Goal: Download file/media

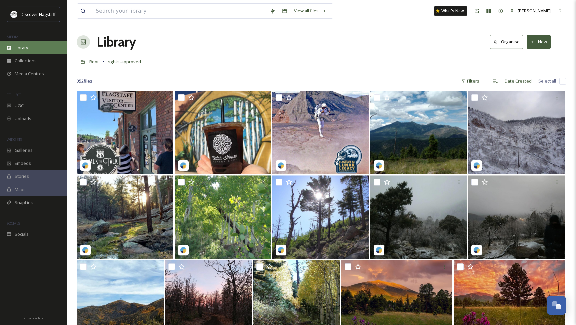
click at [33, 49] on div "Library" at bounding box center [33, 47] width 67 height 13
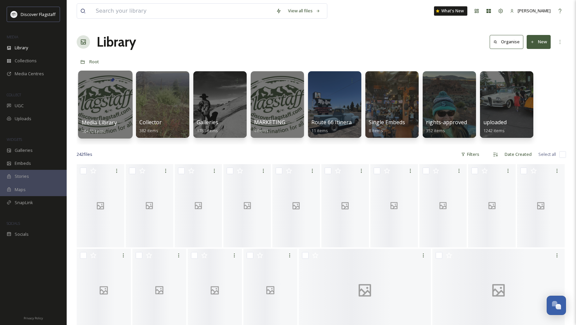
drag, startPoint x: 120, startPoint y: 102, endPoint x: 114, endPoint y: 103, distance: 5.7
click at [114, 103] on div at bounding box center [105, 105] width 54 height 68
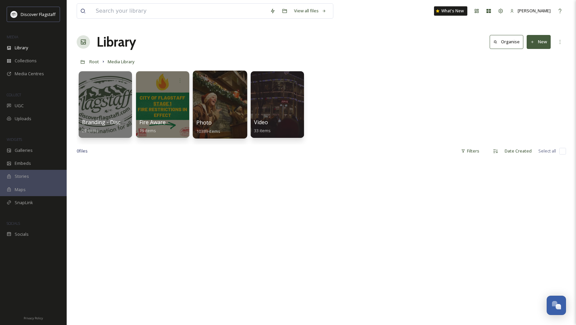
click at [228, 115] on div at bounding box center [220, 105] width 54 height 68
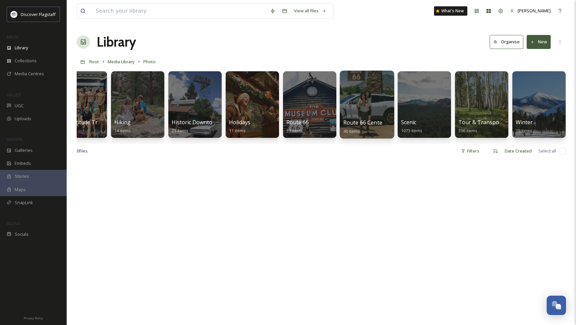
scroll to position [0, 540]
click at [365, 109] on div at bounding box center [367, 105] width 54 height 68
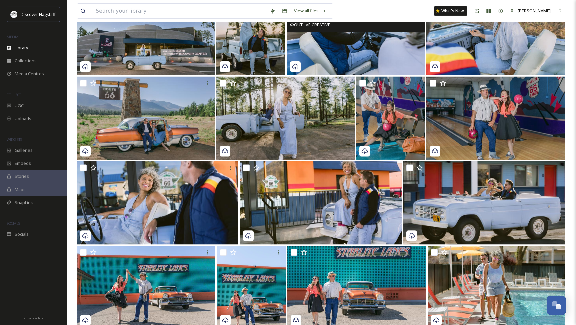
scroll to position [100, 0]
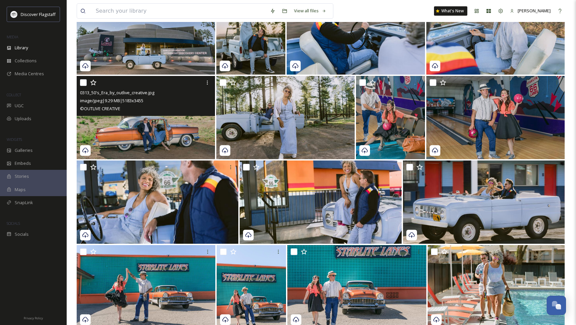
click at [176, 125] on img at bounding box center [146, 117] width 138 height 83
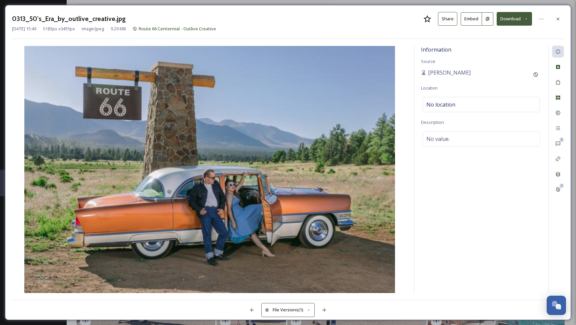
click at [516, 21] on button "Download" at bounding box center [513, 19] width 35 height 14
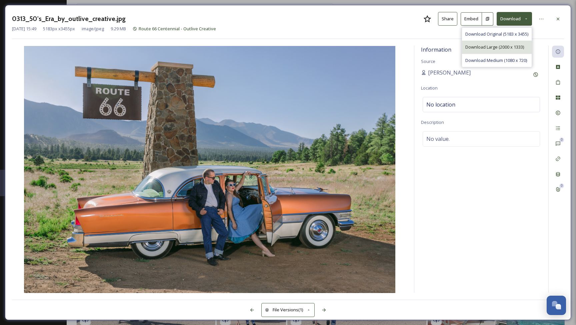
click at [508, 46] on span "Download Large (2000 x 1333)" at bounding box center [494, 47] width 59 height 6
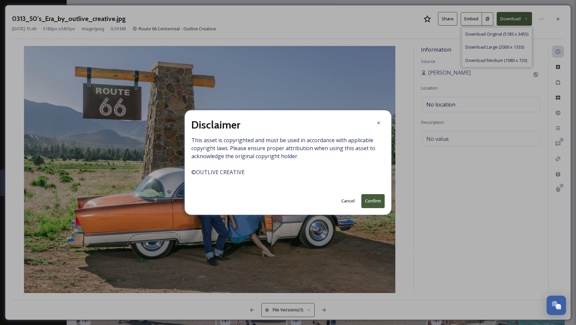
click at [370, 202] on button "Confirm" at bounding box center [372, 201] width 23 height 14
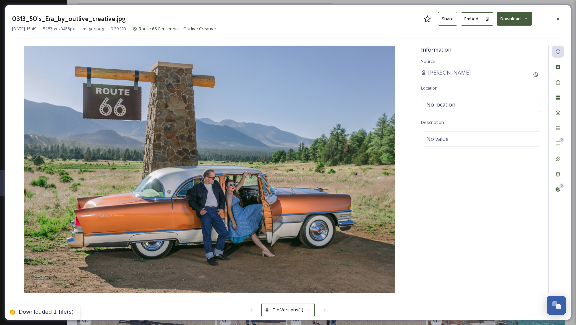
click at [558, 18] on icon at bounding box center [557, 18] width 5 height 5
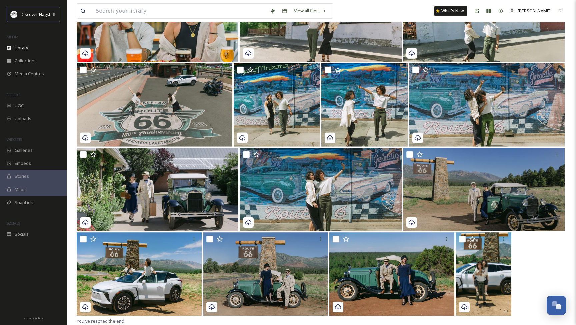
scroll to position [705, 0]
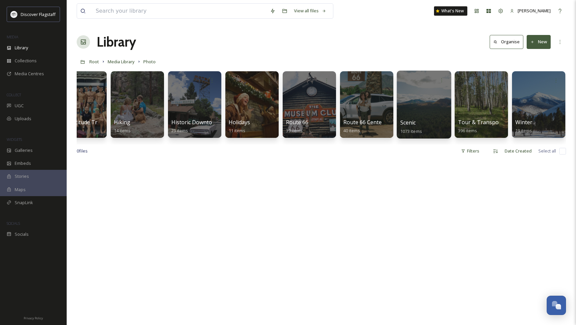
scroll to position [0, 540]
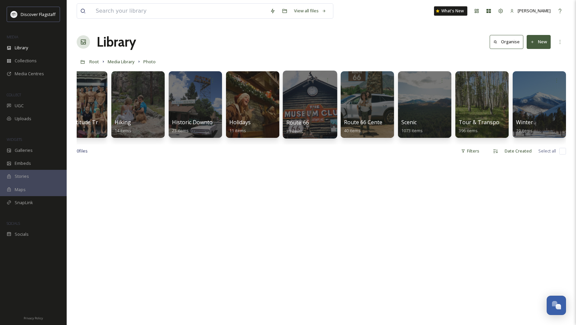
click at [326, 111] on div at bounding box center [310, 105] width 54 height 68
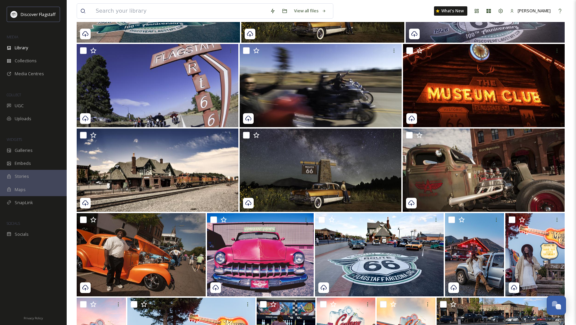
scroll to position [201, 0]
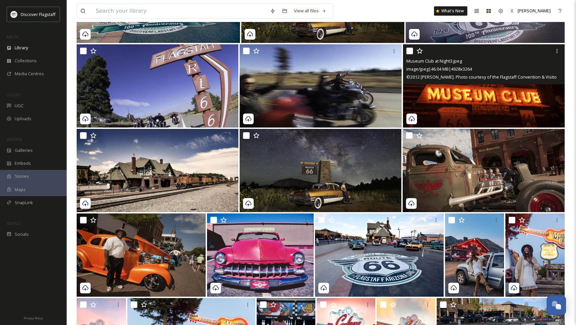
click at [489, 111] on img at bounding box center [484, 85] width 162 height 83
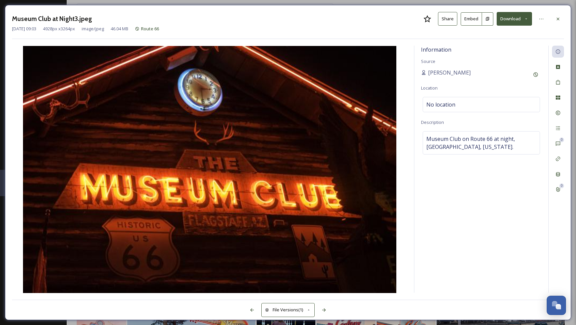
click at [522, 22] on button "Download" at bounding box center [513, 19] width 35 height 14
click at [504, 44] on span "Download Large (2000 x 1325)" at bounding box center [494, 47] width 59 height 6
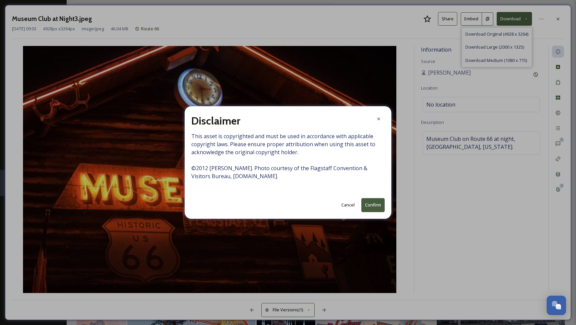
click at [365, 203] on button "Confirm" at bounding box center [372, 205] width 23 height 14
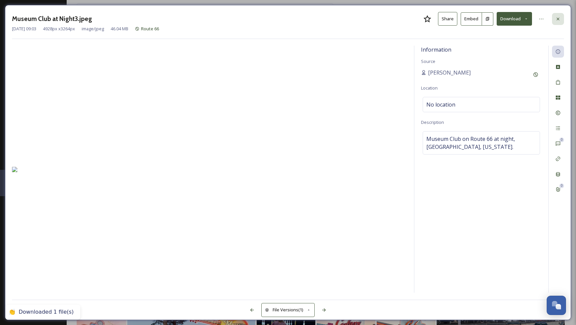
click at [559, 17] on icon at bounding box center [557, 18] width 5 height 5
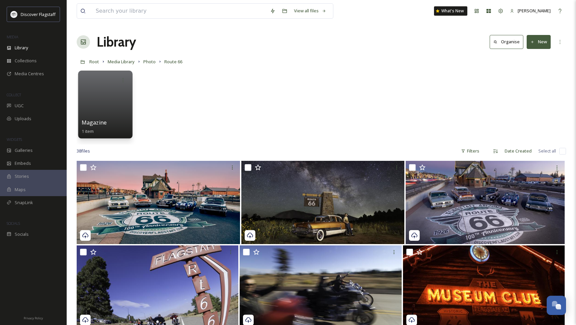
click at [105, 103] on div at bounding box center [105, 105] width 54 height 68
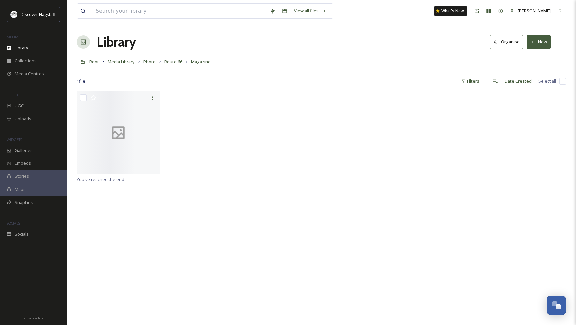
click at [197, 77] on div "1 file Filters Date Created Select all" at bounding box center [321, 81] width 489 height 13
click at [170, 64] on span "Route 66" at bounding box center [173, 62] width 18 height 6
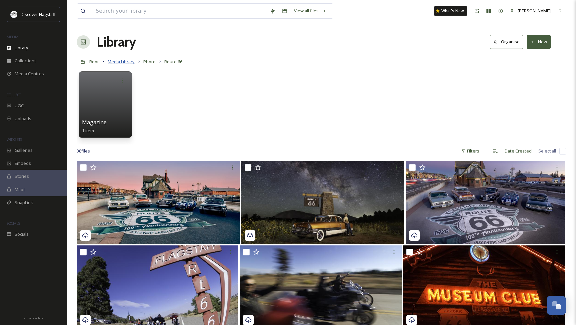
click at [125, 61] on span "Media Library" at bounding box center [121, 62] width 27 height 6
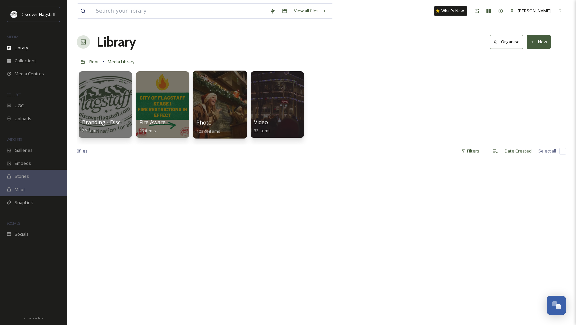
click at [214, 96] on div at bounding box center [220, 105] width 54 height 68
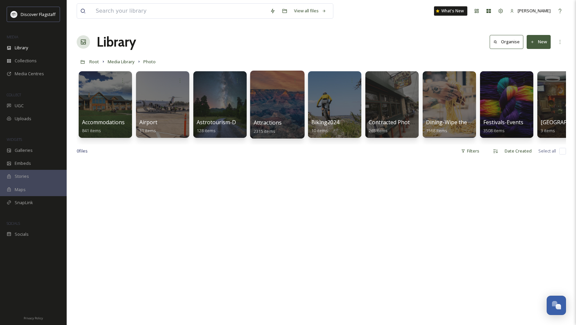
click at [285, 120] on div "Attractions 2315 items" at bounding box center [278, 127] width 48 height 17
click at [283, 120] on div "Attractions 2315 items" at bounding box center [278, 127] width 48 height 17
click at [270, 112] on div at bounding box center [277, 105] width 54 height 68
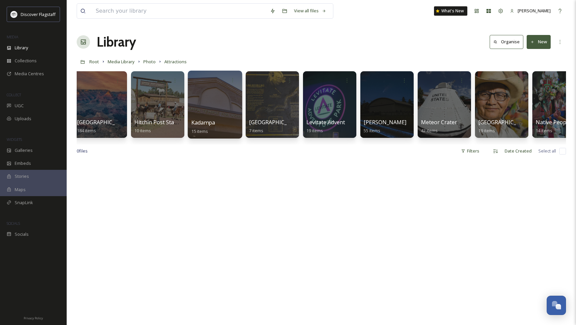
scroll to position [0, 466]
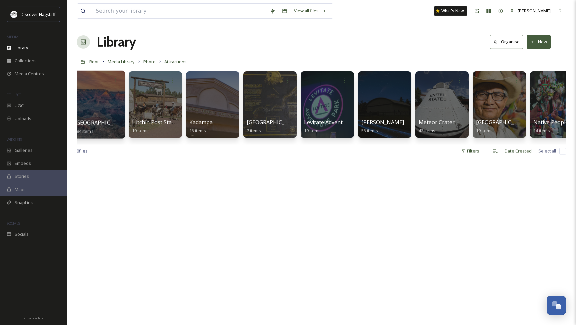
click at [116, 102] on div at bounding box center [98, 105] width 54 height 68
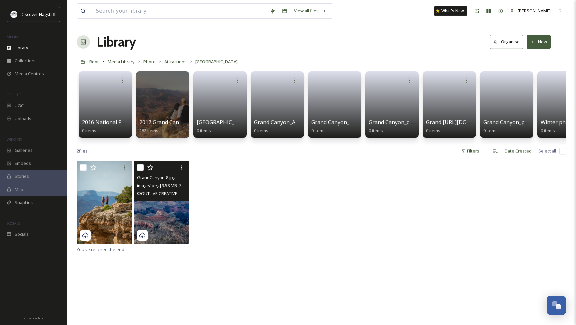
click at [168, 213] on img at bounding box center [162, 202] width 56 height 83
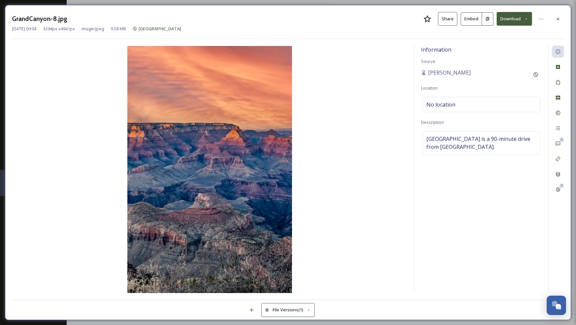
click at [516, 21] on button "Download" at bounding box center [513, 19] width 35 height 14
click at [506, 45] on span "Download Large (1333 x 2000)" at bounding box center [494, 47] width 59 height 6
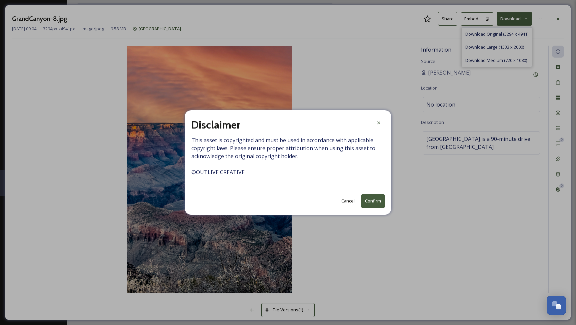
click at [366, 198] on button "Confirm" at bounding box center [372, 201] width 23 height 14
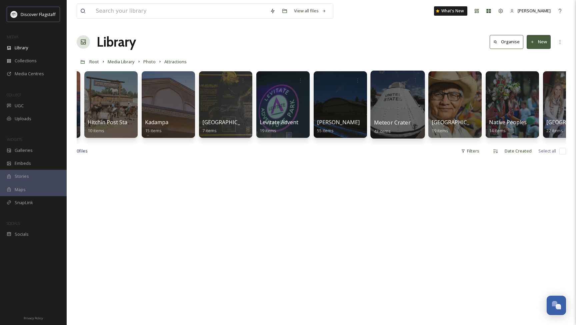
scroll to position [0, 518]
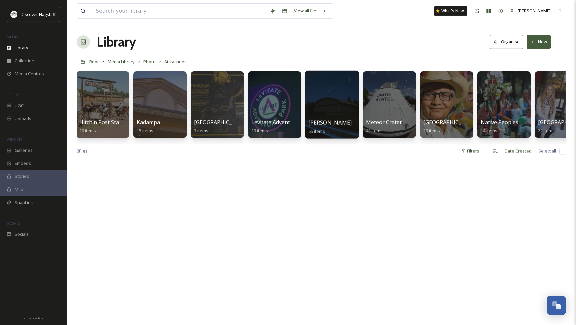
click at [343, 112] on div at bounding box center [332, 105] width 54 height 68
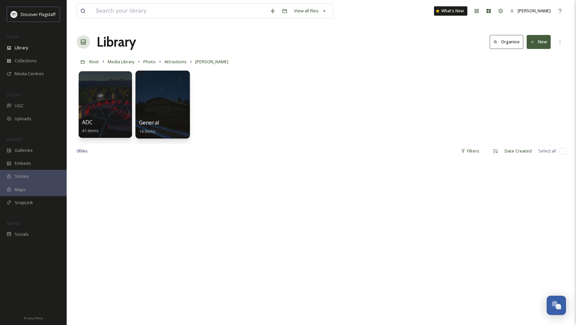
click at [156, 119] on div at bounding box center [162, 105] width 54 height 68
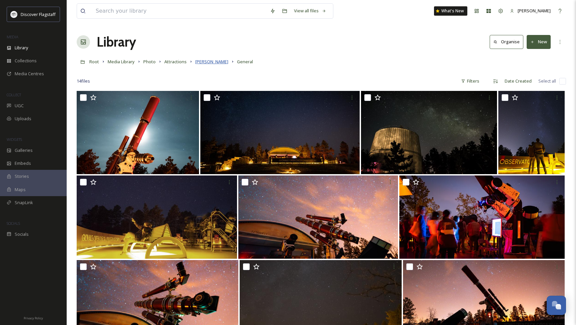
click at [203, 63] on span "[PERSON_NAME]" at bounding box center [211, 62] width 33 height 6
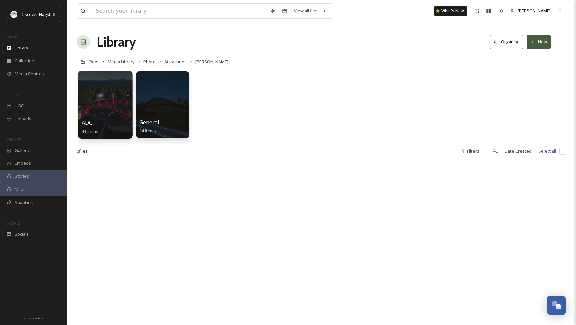
click at [115, 102] on div at bounding box center [105, 105] width 54 height 68
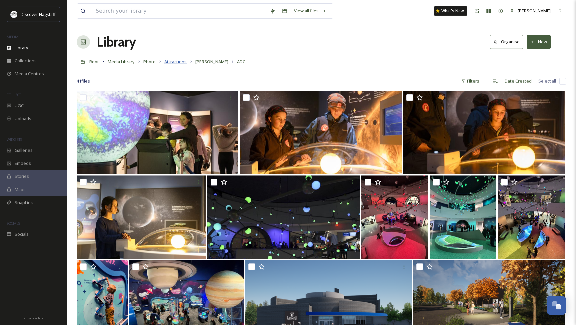
click at [172, 62] on span "Attractions" at bounding box center [175, 62] width 22 height 6
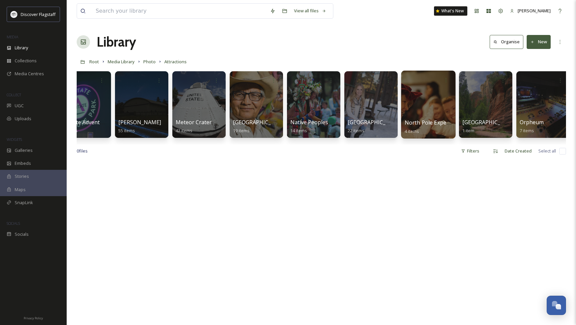
scroll to position [0, 716]
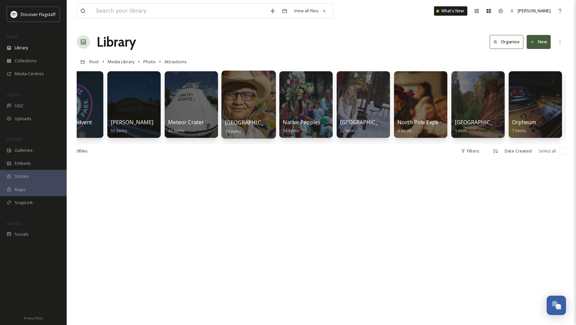
click at [250, 119] on span "[GEOGRAPHIC_DATA][US_STATE]" at bounding box center [267, 122] width 85 height 7
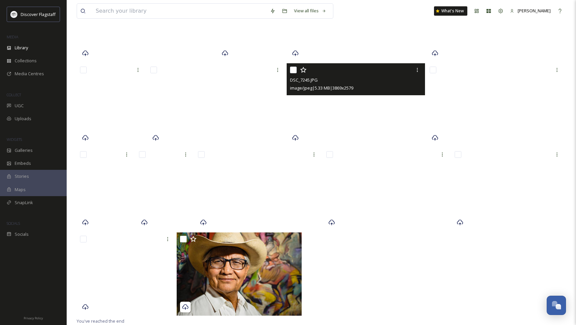
scroll to position [197, 0]
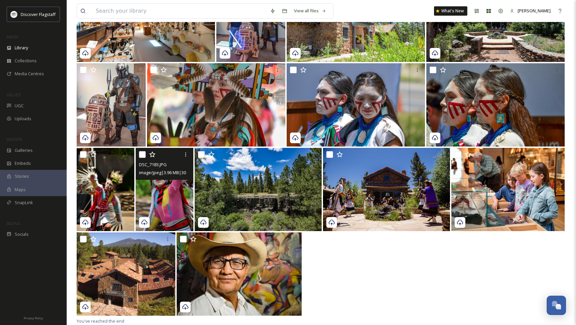
click at [166, 210] on img at bounding box center [165, 189] width 58 height 83
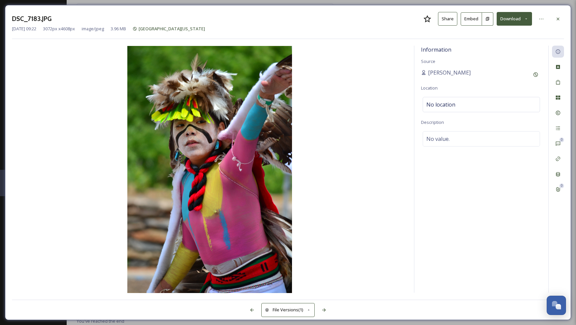
click at [557, 21] on icon at bounding box center [557, 18] width 5 height 5
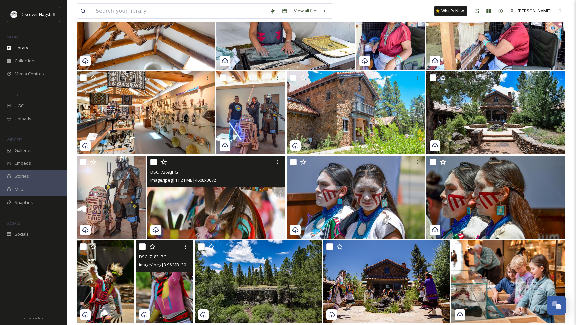
scroll to position [104, 0]
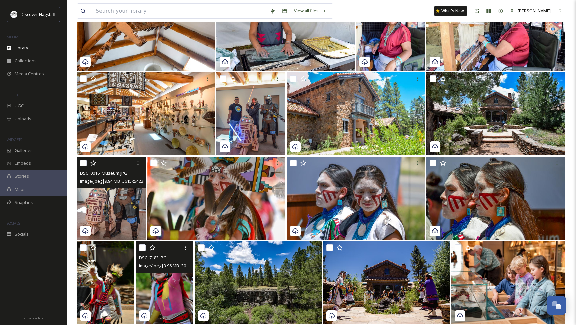
click at [122, 207] on img at bounding box center [111, 198] width 69 height 83
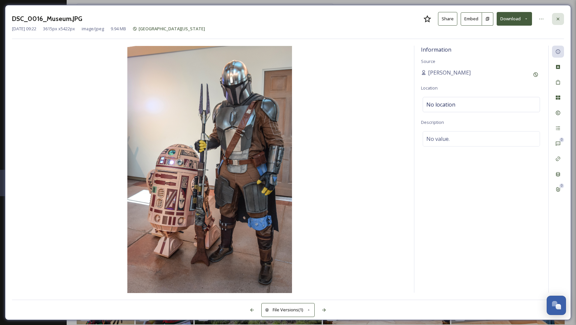
click at [555, 18] on icon at bounding box center [557, 18] width 5 height 5
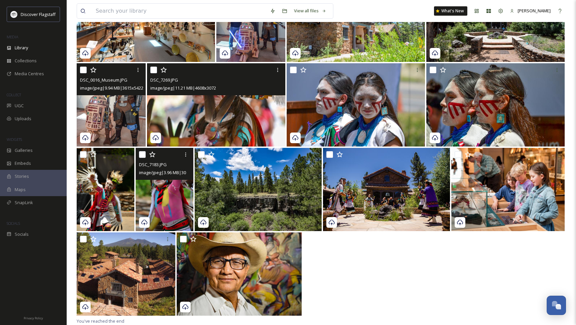
scroll to position [197, 0]
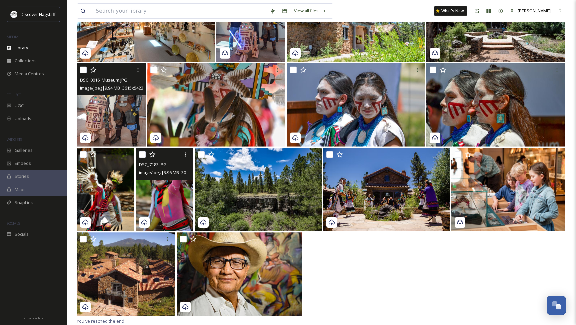
click at [130, 132] on img at bounding box center [111, 104] width 69 height 83
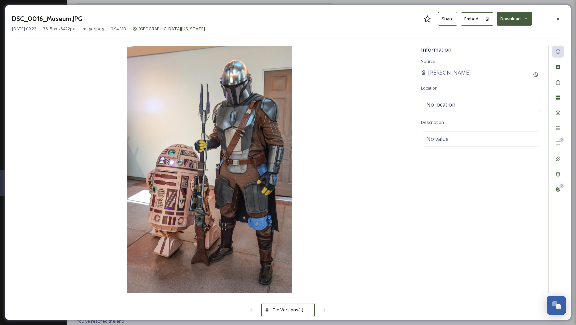
click at [522, 19] on button "Download" at bounding box center [513, 19] width 35 height 14
click at [496, 47] on span "Download Large (1333 x 2000)" at bounding box center [494, 47] width 59 height 6
click at [557, 17] on icon at bounding box center [557, 18] width 5 height 5
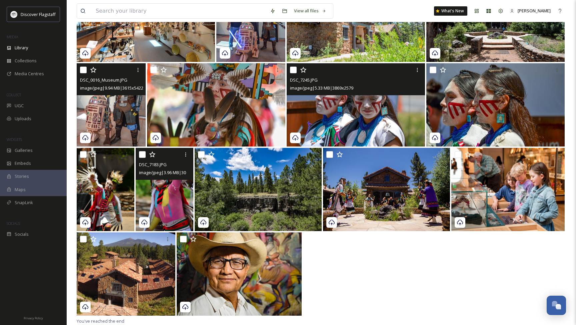
click at [386, 116] on img at bounding box center [356, 104] width 138 height 83
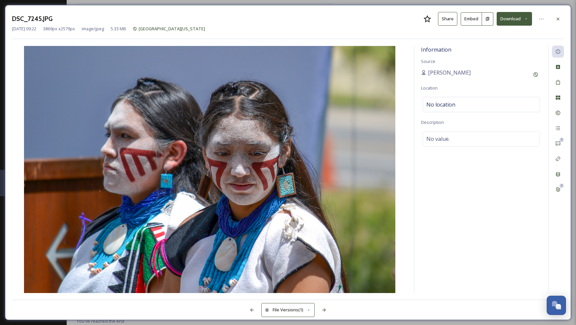
click at [515, 18] on button "Download" at bounding box center [513, 19] width 35 height 14
click at [497, 44] on span "Download Large (2000 x 1333)" at bounding box center [494, 47] width 59 height 6
click at [559, 20] on icon at bounding box center [557, 18] width 5 height 5
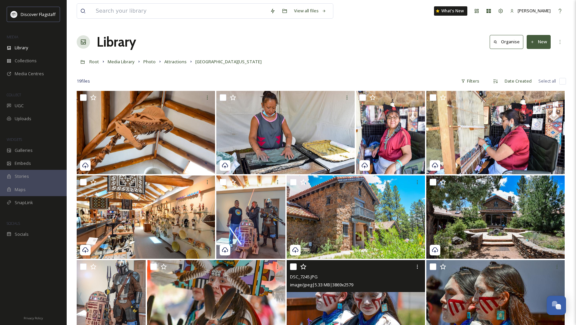
click at [187, 62] on div "Root Media Library Photo Attractions [GEOGRAPHIC_DATA][US_STATE]" at bounding box center [321, 61] width 489 height 13
click at [182, 62] on span "Attractions" at bounding box center [175, 62] width 22 height 6
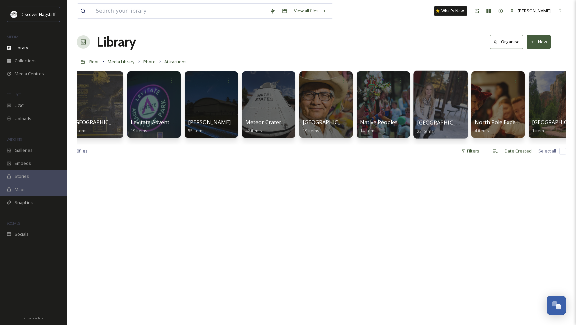
scroll to position [0, 674]
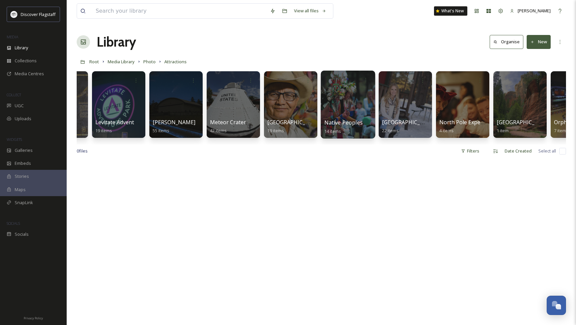
click at [357, 114] on div at bounding box center [348, 105] width 54 height 68
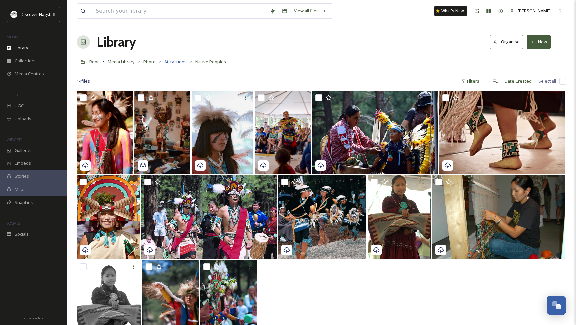
click at [172, 62] on span "Attractions" at bounding box center [175, 62] width 22 height 6
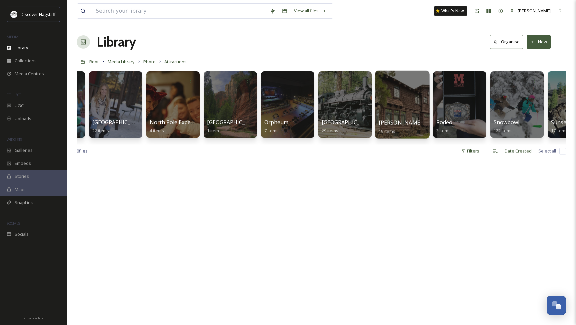
scroll to position [0, 971]
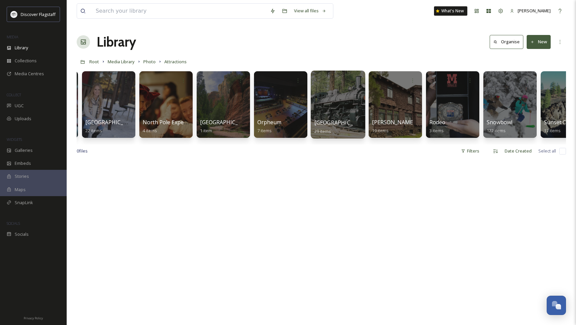
click at [345, 106] on div at bounding box center [338, 105] width 54 height 68
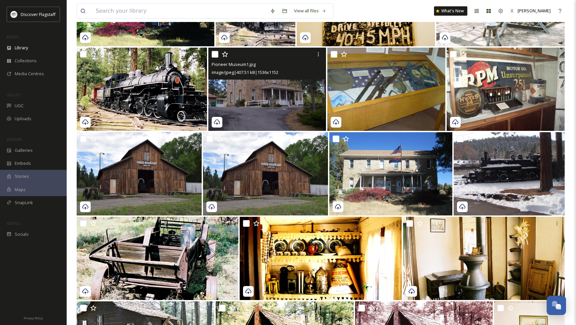
scroll to position [129, 0]
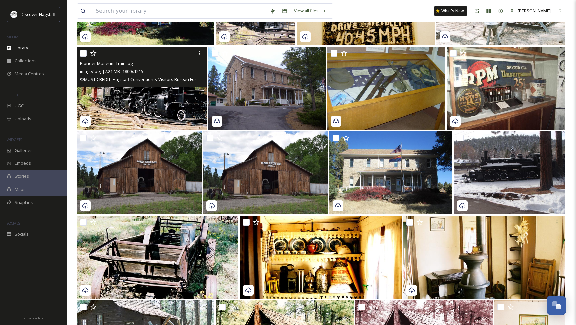
click at [168, 101] on img at bounding box center [142, 88] width 130 height 83
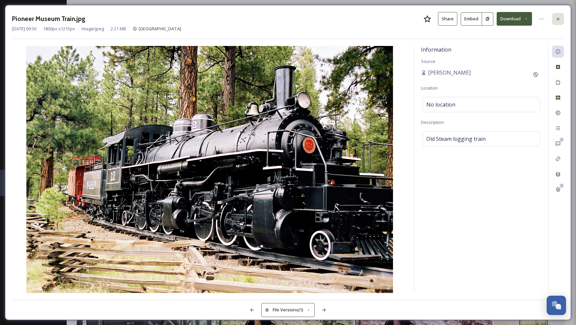
click at [557, 22] on div at bounding box center [558, 19] width 12 height 12
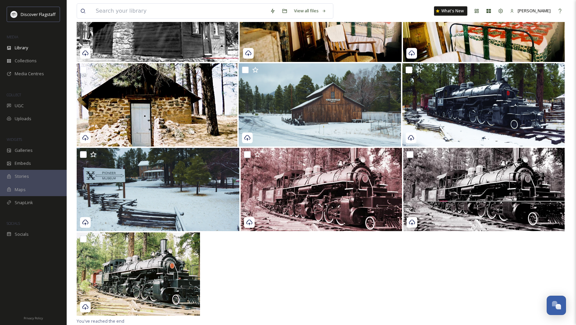
scroll to position [535, 0]
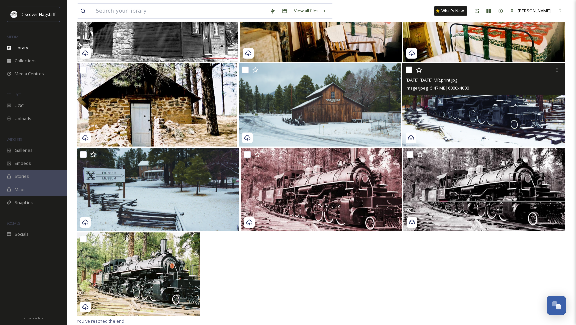
click at [515, 121] on img at bounding box center [483, 104] width 162 height 83
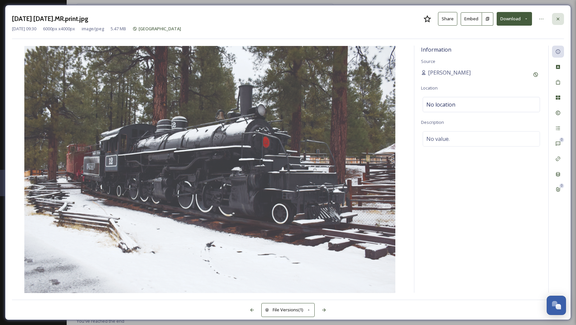
click at [556, 17] on icon at bounding box center [557, 18] width 5 height 5
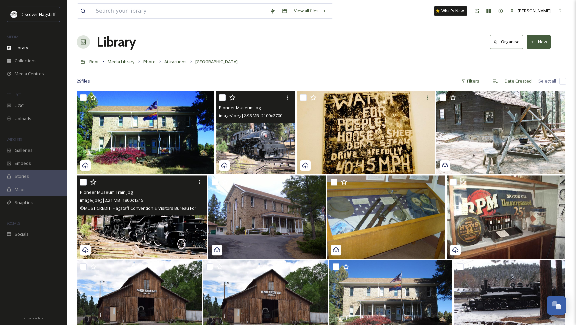
click at [269, 142] on img at bounding box center [256, 132] width 80 height 83
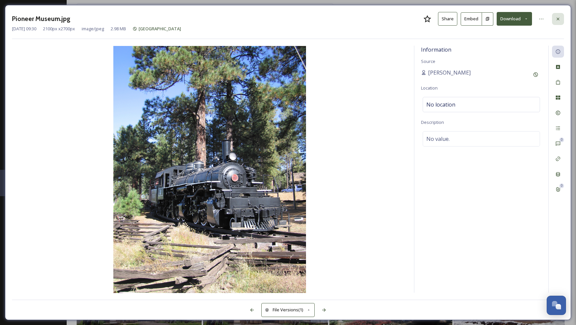
click at [559, 19] on icon at bounding box center [557, 18] width 5 height 5
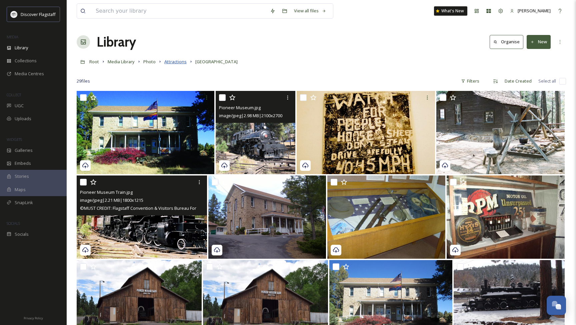
click at [173, 62] on span "Attractions" at bounding box center [175, 62] width 22 height 6
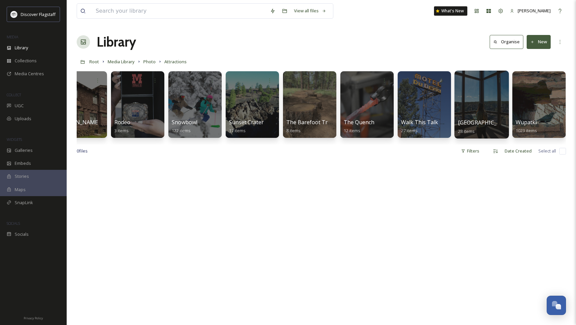
scroll to position [0, 1285]
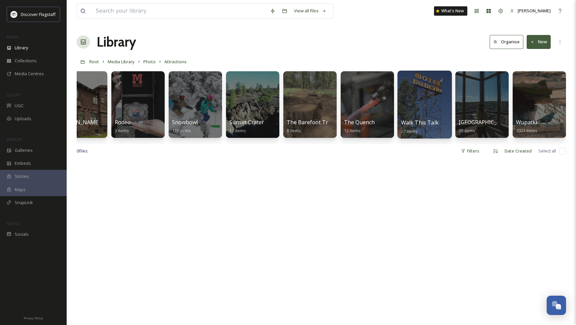
click at [418, 116] on div at bounding box center [424, 105] width 54 height 68
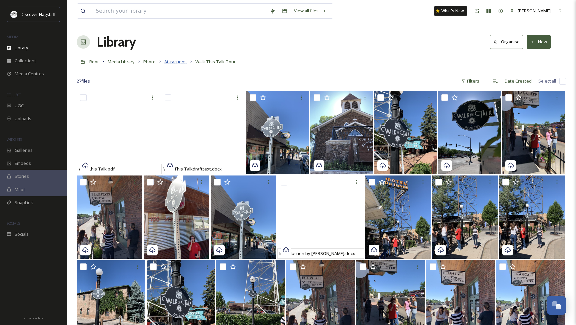
click at [166, 60] on span "Attractions" at bounding box center [175, 62] width 22 height 6
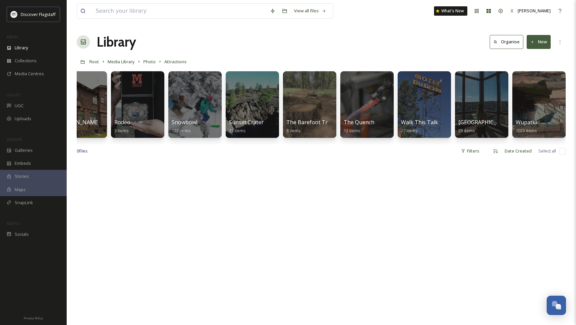
scroll to position [0, 1285]
click at [550, 110] on div at bounding box center [539, 105] width 54 height 68
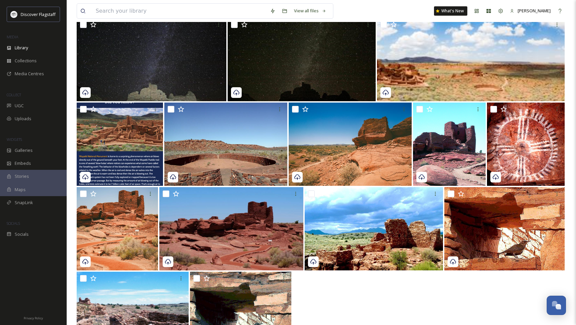
scroll to position [229, 0]
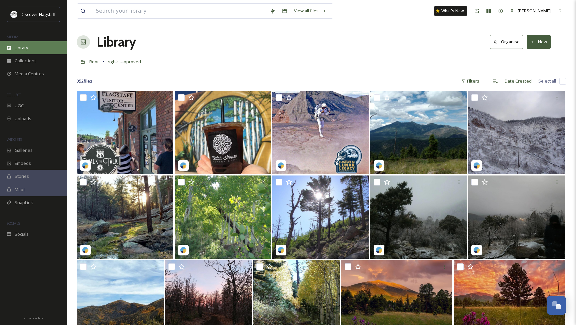
click at [29, 49] on div "Library" at bounding box center [33, 47] width 67 height 13
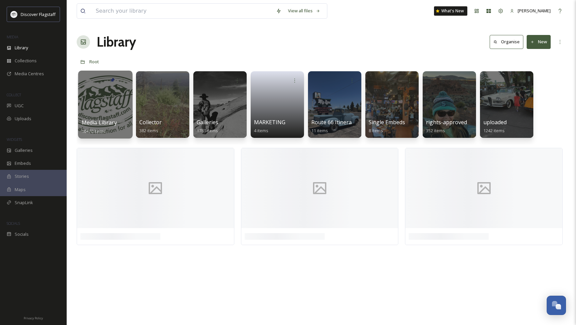
click at [109, 104] on div at bounding box center [105, 105] width 54 height 68
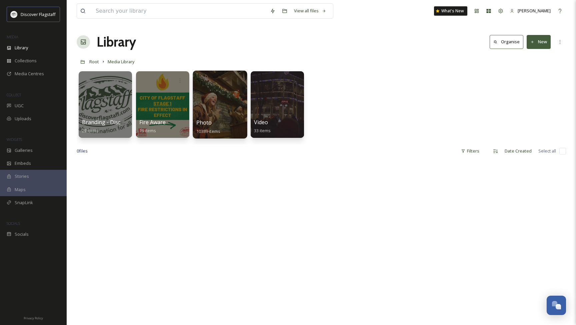
click at [224, 122] on div "Photo 10389 items" at bounding box center [220, 127] width 48 height 17
click at [222, 118] on div at bounding box center [220, 105] width 54 height 68
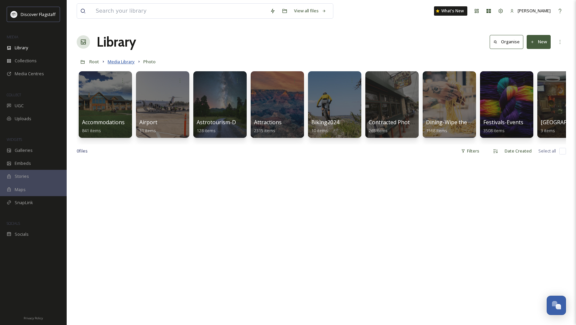
click at [123, 62] on span "Media Library" at bounding box center [121, 62] width 27 height 6
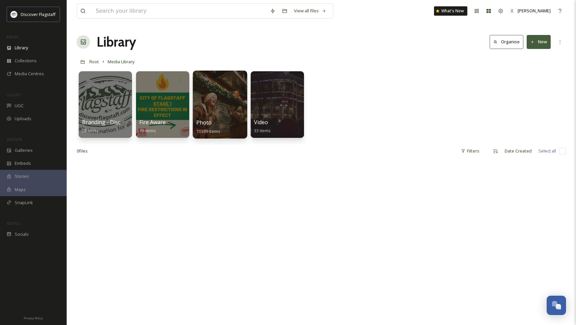
click at [216, 96] on div at bounding box center [220, 105] width 54 height 68
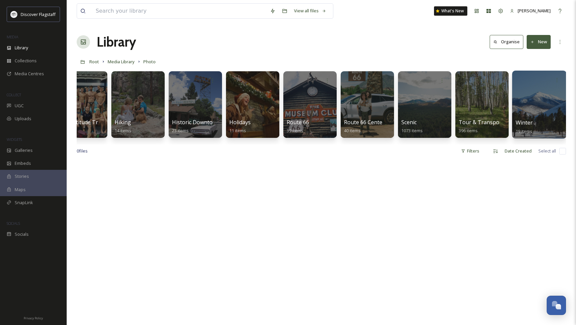
click at [530, 103] on div at bounding box center [539, 105] width 54 height 68
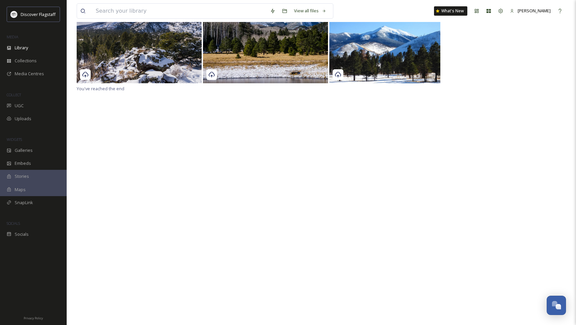
scroll to position [161, 0]
